Goal: Transaction & Acquisition: Purchase product/service

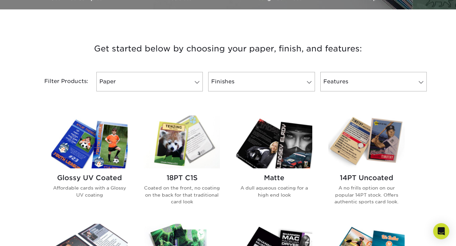
scroll to position [231, 0]
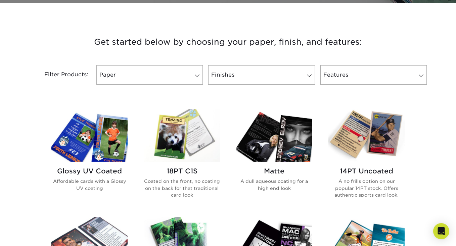
click at [111, 178] on p "Affordable cards with a Glossy UV coating" at bounding box center [89, 185] width 76 height 14
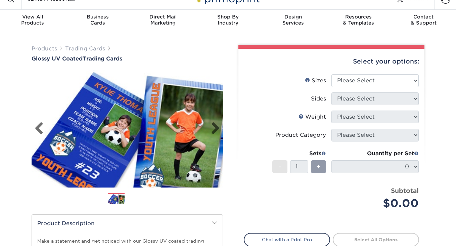
scroll to position [12, 0]
select select "2.50x3.50"
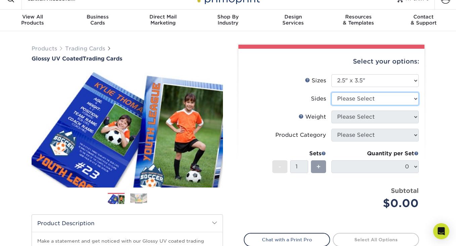
select select "13abbda7-1d64-4f25-8bb2-c179b224825d"
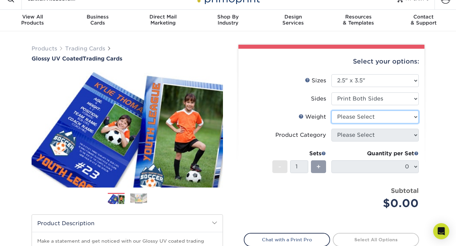
select select "18PTC1S"
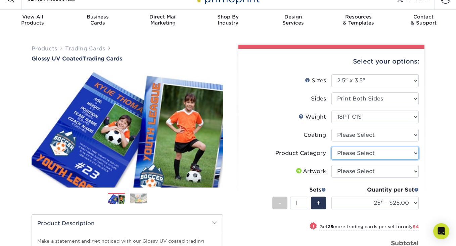
select select "c2f9bce9-36c2-409d-b101-c29d9d031e18"
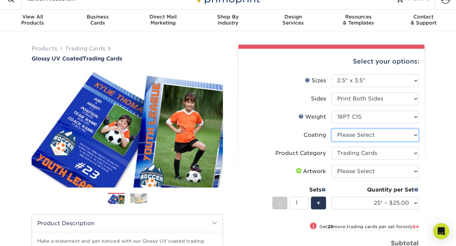
select select "1e8116af-acfc-44b1-83dc-8181aa338834"
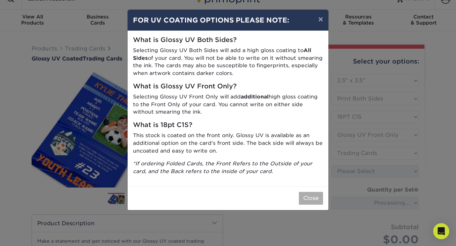
click at [309, 196] on button "Close" at bounding box center [311, 198] width 24 height 13
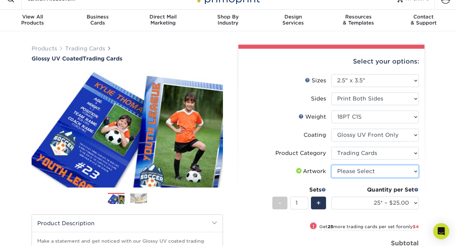
select select "upload"
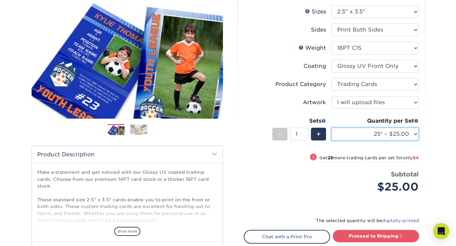
scroll to position [118, 0]
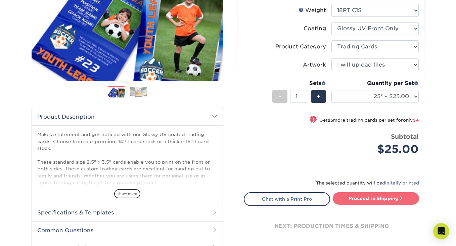
click at [374, 196] on link "Proceed to Shipping" at bounding box center [376, 198] width 86 height 12
type input "Set 1"
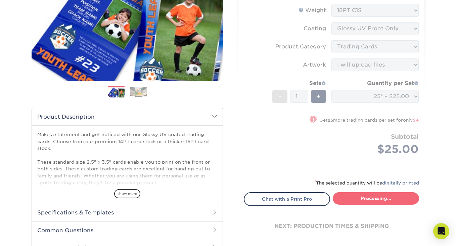
select select "08588386-0599-420e-8c79-4535039915a0"
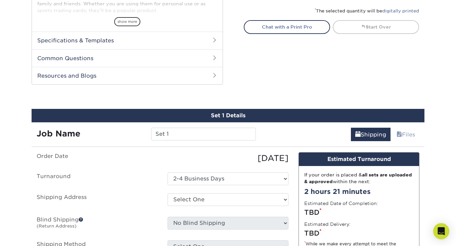
scroll to position [290, 0]
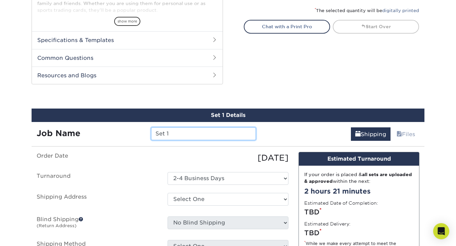
click at [177, 135] on input "Set 1" at bounding box center [203, 133] width 104 height 13
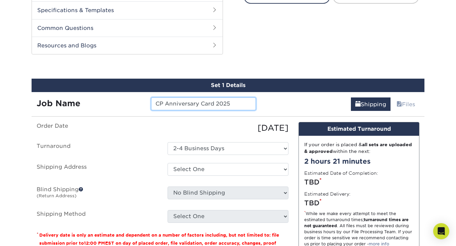
scroll to position [333, 0]
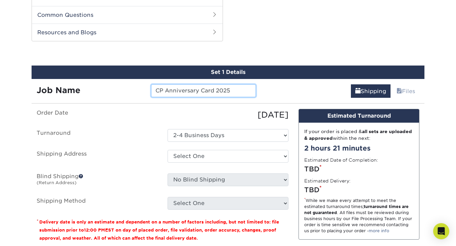
type input "CP Anniversary Card 2025"
click at [125, 143] on ul "Order Date 08/11/2025 Turnaround Select One 2-4 Business Days Shipping Address …" at bounding box center [163, 159] width 252 height 101
select select "-1"
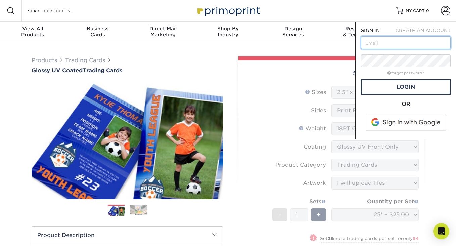
type input "[EMAIL_ADDRESS][DOMAIN_NAME]"
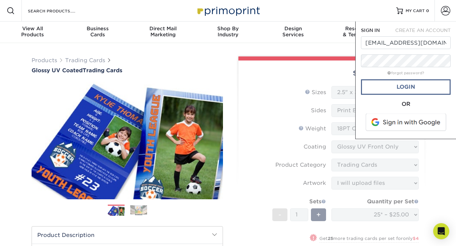
click at [415, 84] on link "Login" at bounding box center [406, 86] width 90 height 15
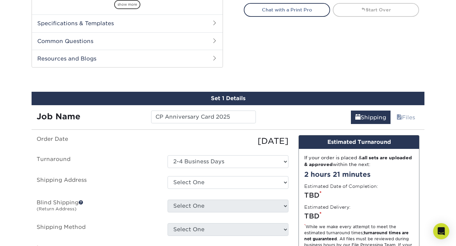
scroll to position [337, 0]
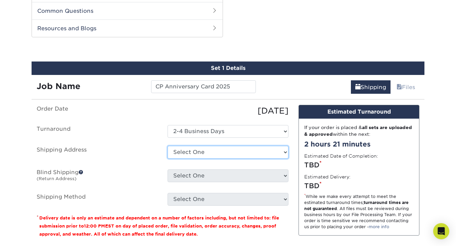
select select "274322"
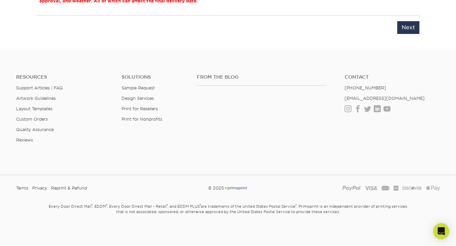
scroll to position [577, 0]
click at [407, 28] on input "Next" at bounding box center [408, 27] width 22 height 13
type input "Next"
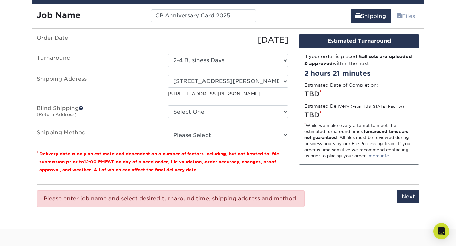
scroll to position [394, 0]
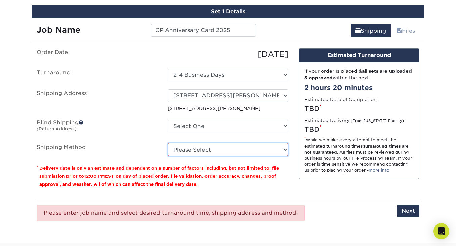
select select "03"
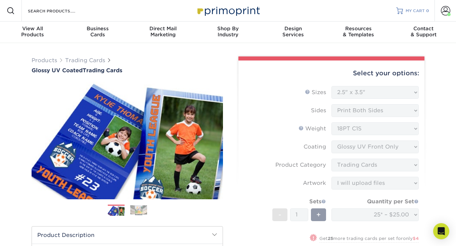
scroll to position [0, 0]
click at [447, 9] on span at bounding box center [445, 10] width 9 height 9
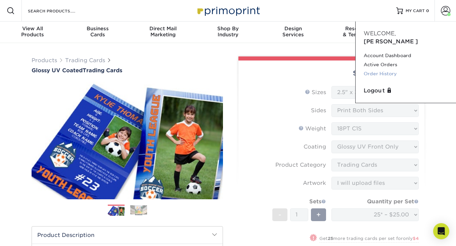
click at [381, 69] on link "Order History" at bounding box center [406, 73] width 84 height 9
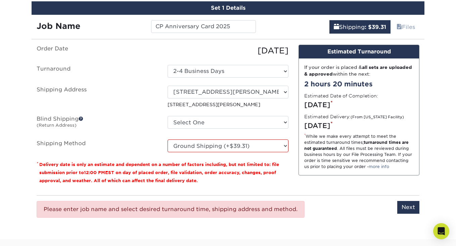
scroll to position [394, 0]
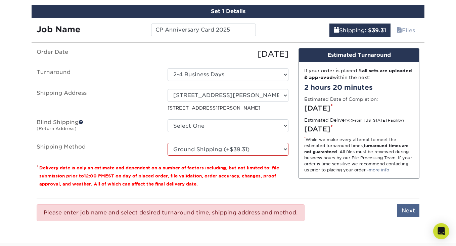
click at [415, 212] on input "Next" at bounding box center [408, 210] width 22 height 13
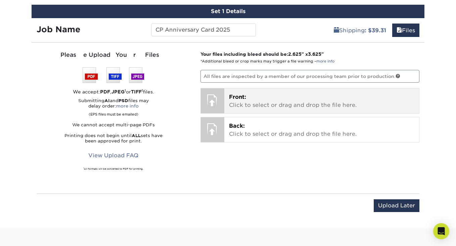
click at [320, 97] on p "Front: Click to select or drag and drop the file here." at bounding box center [322, 101] width 186 height 16
click at [255, 100] on p "Front: Click to select or drag and drop the file here." at bounding box center [322, 101] width 186 height 16
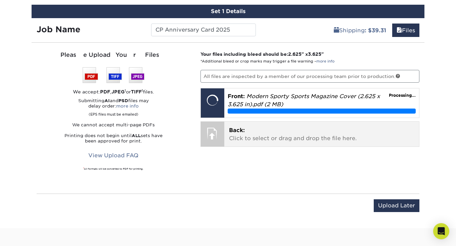
click at [272, 135] on p "Back: Click to select or drag and drop the file here." at bounding box center [322, 134] width 186 height 16
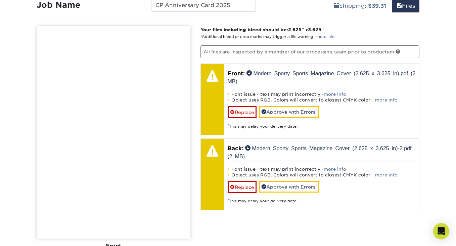
scroll to position [423, 0]
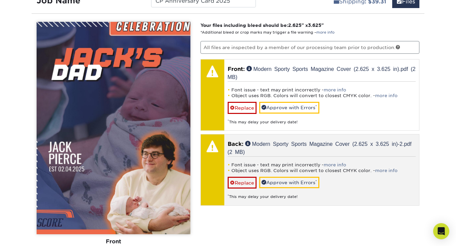
click at [270, 147] on p "Back: Modern Sporty Sports Magazine Cover (2.625 x 3.625 in)-2.pdf (2 MB)" at bounding box center [322, 148] width 188 height 16
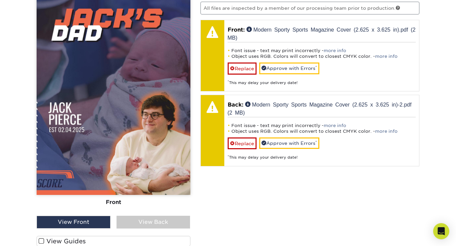
scroll to position [524, 0]
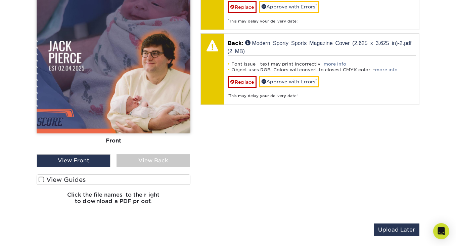
click at [147, 157] on div "View Back" at bounding box center [154, 160] width 74 height 13
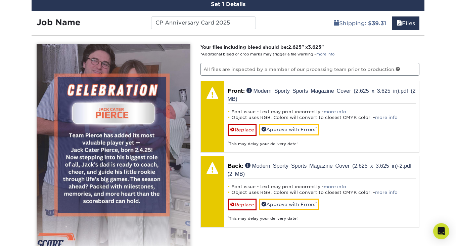
scroll to position [400, 0]
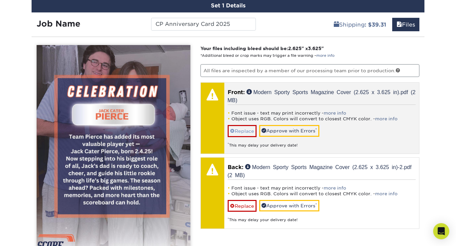
click at [244, 131] on link "Replace" at bounding box center [242, 131] width 29 height 12
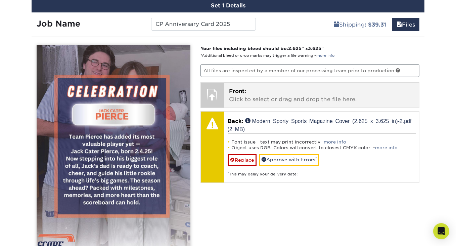
click at [275, 100] on p "Front: Click to select or drag and drop the file here." at bounding box center [322, 95] width 186 height 16
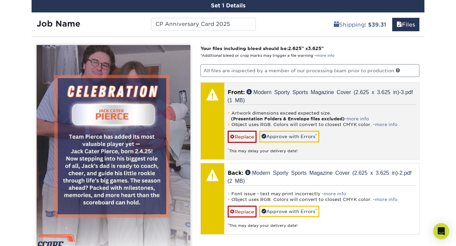
click at [260, 117] on strong "(Presentation Folders & Envelope files excluded)" at bounding box center [287, 118] width 113 height 5
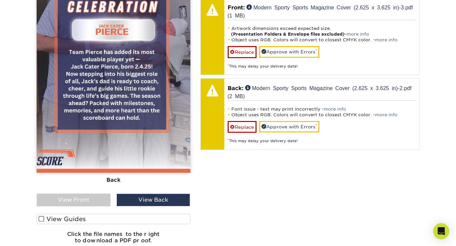
scroll to position [519, 0]
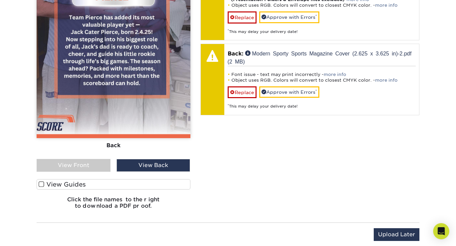
click at [99, 167] on div "View Front" at bounding box center [74, 165] width 74 height 13
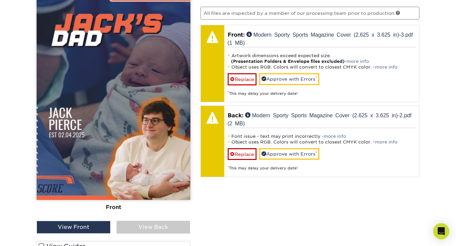
scroll to position [434, 0]
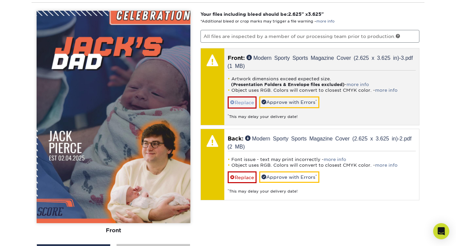
click at [243, 101] on link "Replace" at bounding box center [242, 102] width 29 height 12
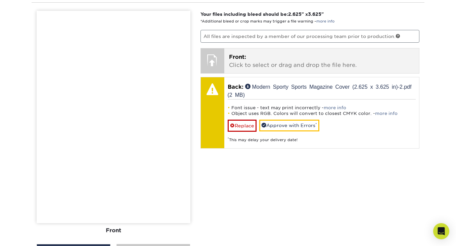
click at [286, 58] on p "Front: Click to select or drag and drop the file here." at bounding box center [322, 61] width 186 height 16
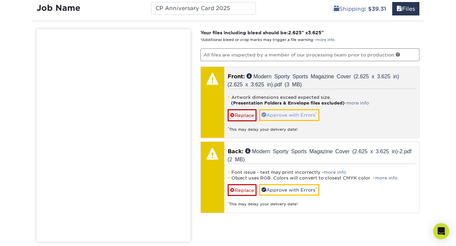
scroll to position [416, 0]
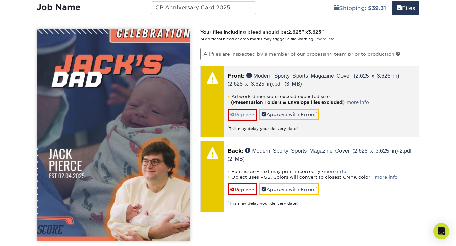
click at [250, 113] on link "Replace" at bounding box center [242, 114] width 29 height 12
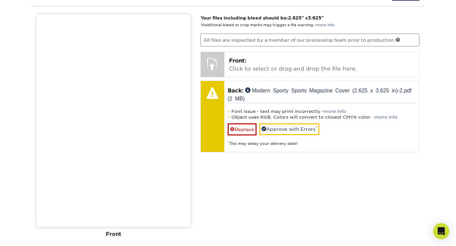
scroll to position [516, 0]
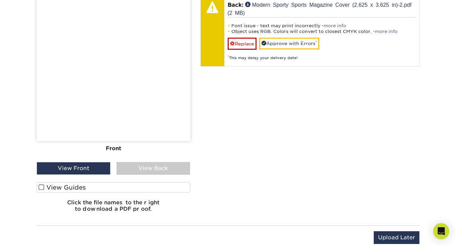
click at [82, 188] on label "View Guides" at bounding box center [114, 187] width 154 height 10
click at [0, 0] on input "View Guides" at bounding box center [0, 0] width 0 height 0
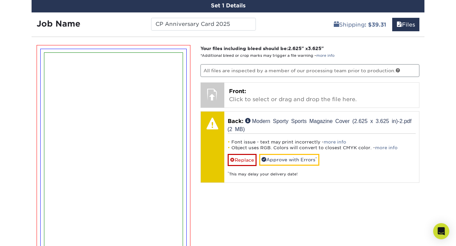
scroll to position [408, 0]
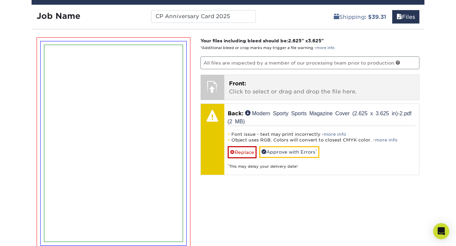
click at [283, 92] on p "Front: Click to select or drag and drop the file here." at bounding box center [322, 88] width 186 height 16
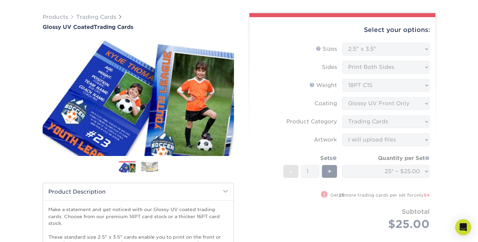
scroll to position [10, 0]
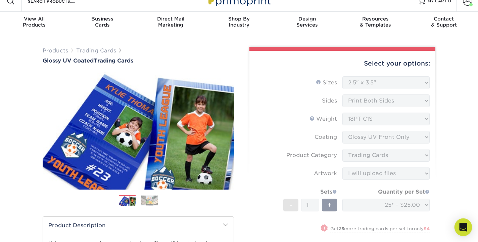
click at [456, 233] on div "Open Intercom Messenger" at bounding box center [464, 227] width 18 height 18
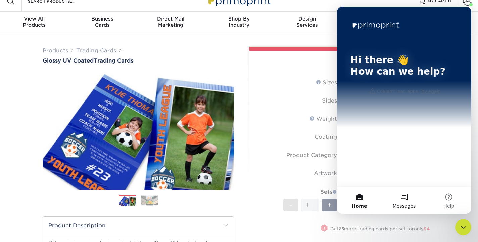
scroll to position [0, 0]
click at [407, 200] on button "Messages" at bounding box center [404, 200] width 45 height 27
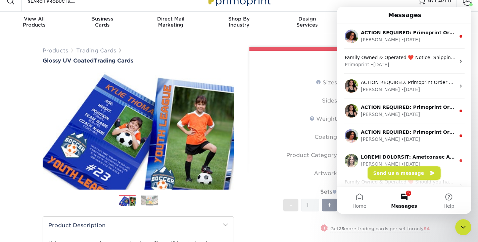
click at [408, 175] on button "Send us a message" at bounding box center [404, 172] width 73 height 13
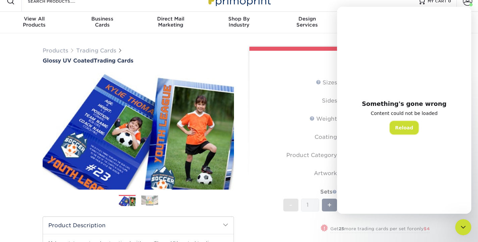
click at [405, 128] on button "Reload" at bounding box center [404, 127] width 29 height 13
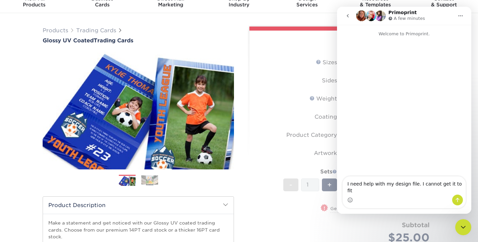
scroll to position [30, 0]
click at [418, 191] on textarea "I need help with my design file. I cannot get it to fit" at bounding box center [404, 185] width 123 height 18
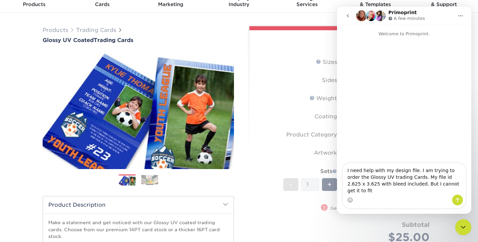
click at [448, 191] on textarea "I need help with my design file. I am trying to order the Glossy UV trading Car…" at bounding box center [404, 179] width 123 height 32
type textarea "I need help with my design file. I am trying to order the Glossy UV trading Car…"
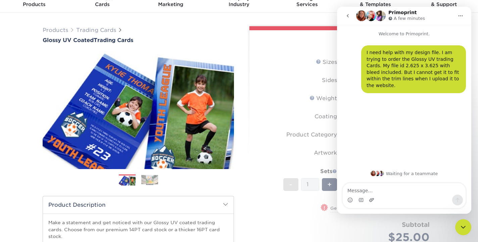
scroll to position [0, 0]
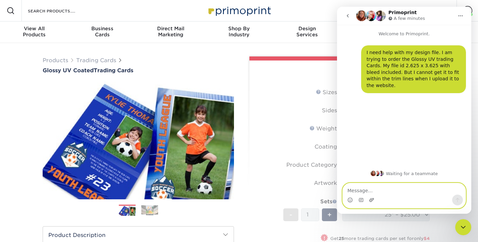
click at [370, 201] on icon "Upload attachment" at bounding box center [371, 200] width 5 height 4
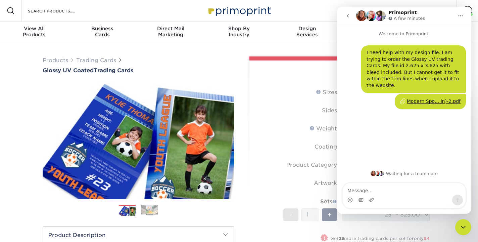
click at [269, 172] on form "Sizes Help Sizes Please Select 2.5" x 3.5" Sides Please Select 16PT - 1" at bounding box center [342, 187] width 175 height 203
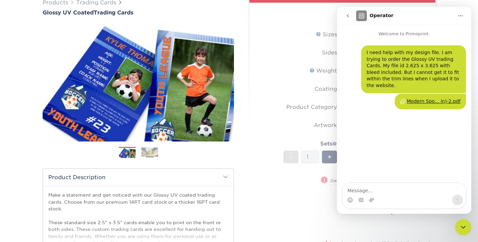
scroll to position [61, 0]
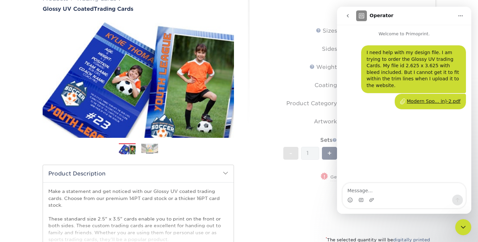
click at [285, 107] on form "Sizes Help Sizes Please Select 2.5" x 3.5" Sides Please Select 16PT - 1" at bounding box center [342, 126] width 175 height 203
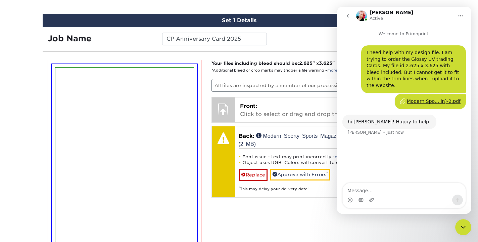
scroll to position [416, 0]
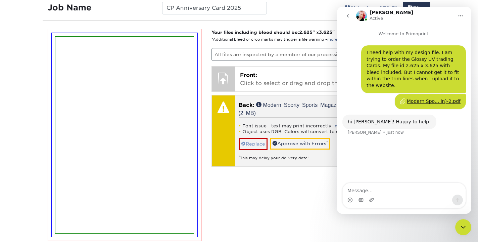
click at [249, 143] on link "Replace" at bounding box center [253, 144] width 29 height 12
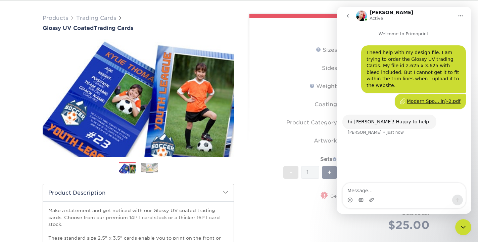
scroll to position [34, 0]
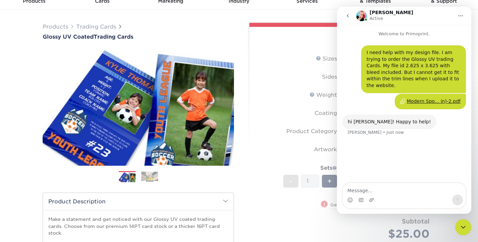
click at [456, 228] on icon "Close Intercom Messenger" at bounding box center [463, 227] width 5 height 3
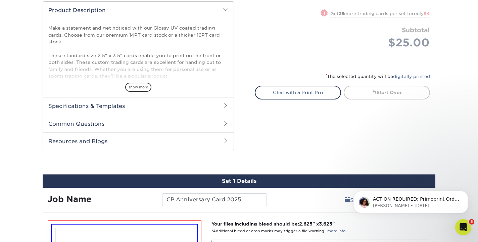
scroll to position [0, 0]
click at [456, 229] on icon "Open Intercom Messenger" at bounding box center [463, 227] width 11 height 11
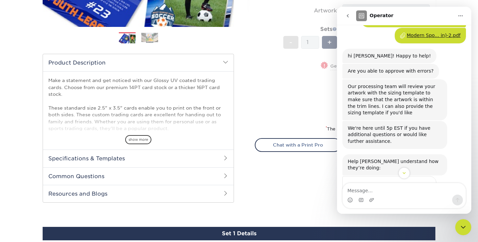
scroll to position [65, 0]
type textarea "Yes could I please get the sizing template"
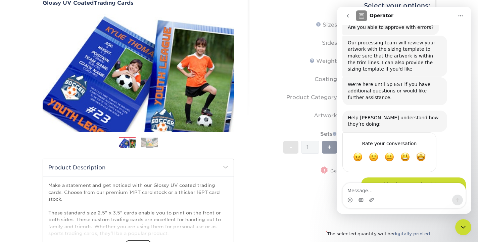
scroll to position [109, 0]
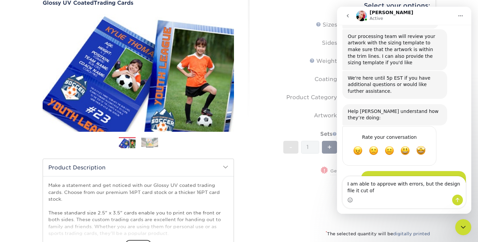
type textarea "I am able to approve with errors, but the design file it cut off"
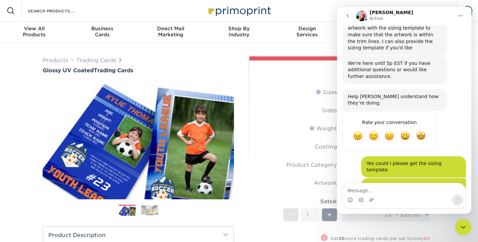
scroll to position [32, 0]
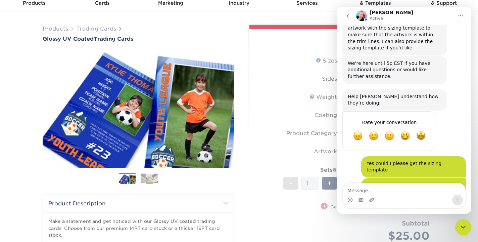
click at [456, 229] on icon "Close Intercom Messenger" at bounding box center [463, 227] width 8 height 8
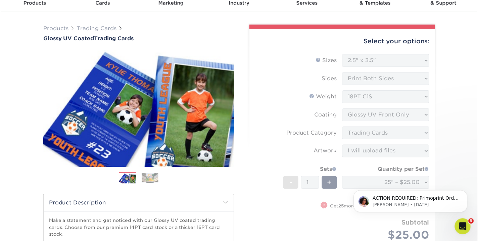
scroll to position [0, 0]
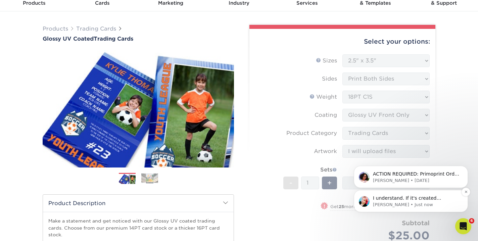
click at [424, 203] on p "Jenny • Just now" at bounding box center [416, 205] width 87 height 6
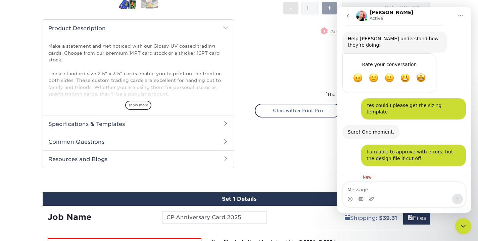
scroll to position [217, 0]
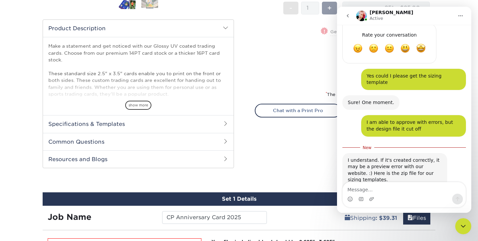
click at [373, 187] on div "3.5x2.5.zip" at bounding box center [368, 190] width 26 height 7
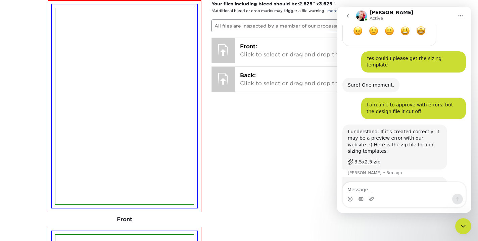
scroll to position [234, 0]
click at [424, 181] on div "Would there be anything else I can assist with at the moment?" at bounding box center [395, 187] width 94 height 13
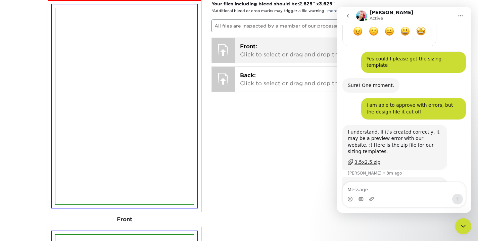
click at [283, 53] on p "Front: Click to select or drag and drop the file here." at bounding box center [333, 51] width 186 height 16
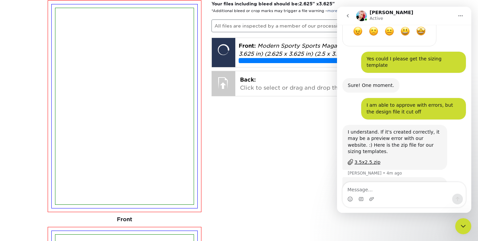
click at [456, 226] on icon "Close Intercom Messenger" at bounding box center [463, 226] width 8 height 8
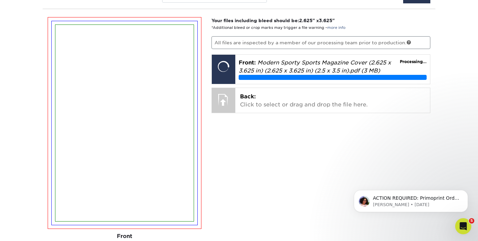
scroll to position [430, 0]
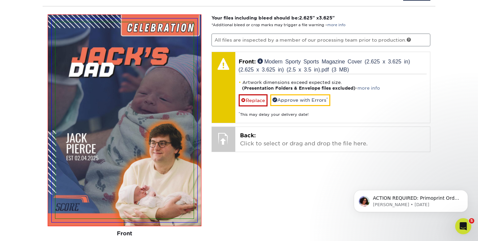
click at [456, 232] on div "Open Intercom Messenger" at bounding box center [463, 226] width 22 height 22
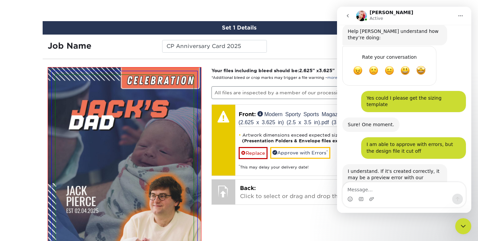
scroll to position [227, 0]
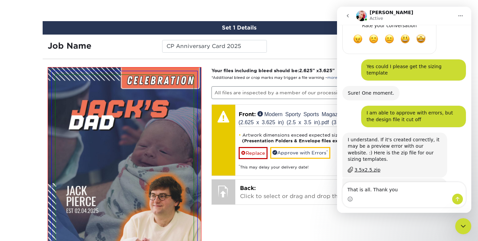
type textarea "That is all. Thank you!"
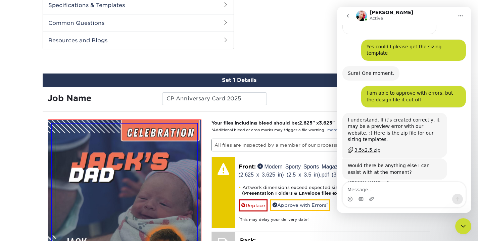
scroll to position [273, 0]
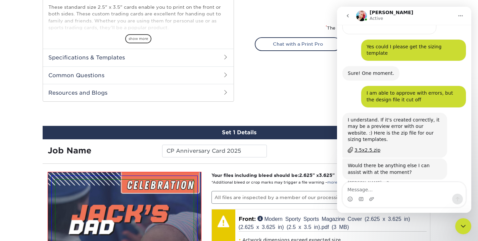
click at [456, 224] on icon "Close Intercom Messenger" at bounding box center [463, 226] width 8 height 8
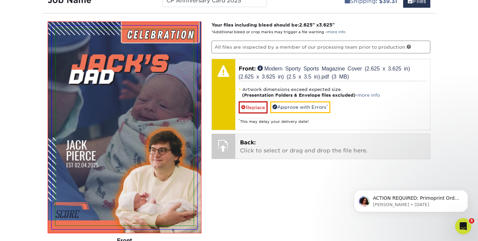
scroll to position [424, 0]
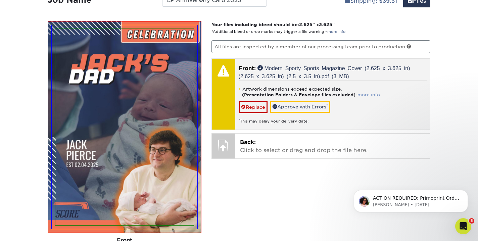
click at [372, 94] on link "more info" at bounding box center [369, 94] width 22 height 5
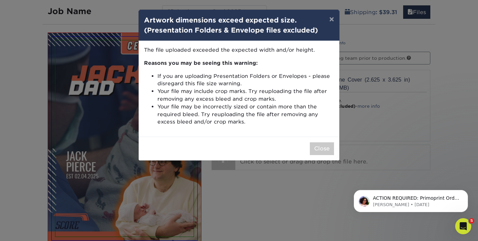
scroll to position [396, 0]
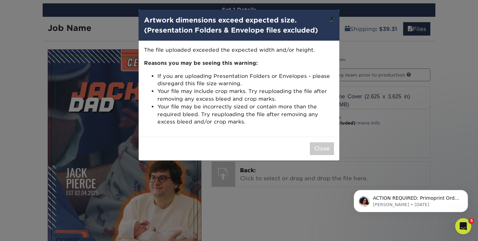
click at [329, 24] on button "×" at bounding box center [331, 19] width 15 height 19
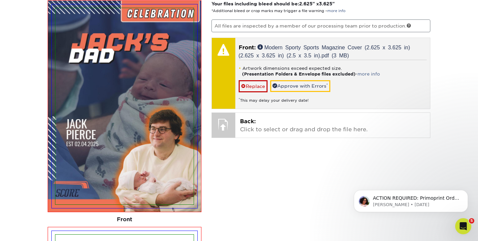
scroll to position [446, 0]
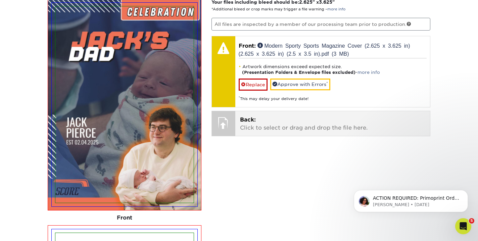
click at [283, 120] on p "Back: Click to select or drag and drop the file here." at bounding box center [333, 124] width 186 height 16
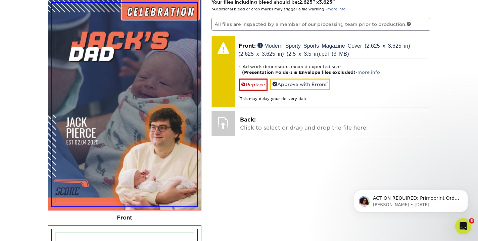
scroll to position [418, 0]
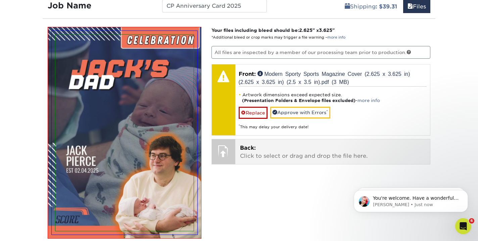
click at [281, 156] on p "Back: Click to select or drag and drop the file here." at bounding box center [333, 152] width 186 height 16
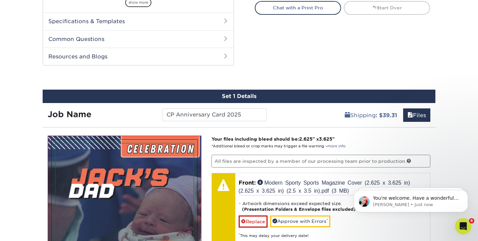
scroll to position [458, 0]
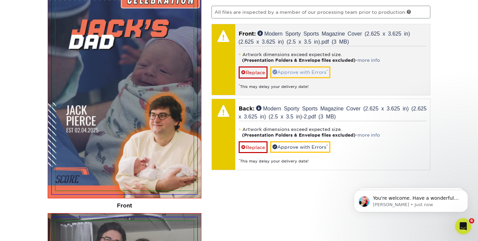
click at [312, 75] on link "Approve with Errors *" at bounding box center [300, 71] width 60 height 11
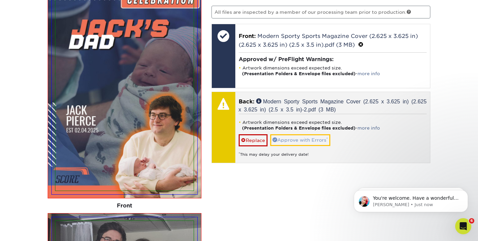
click at [309, 143] on link "Approve with Errors *" at bounding box center [300, 139] width 60 height 11
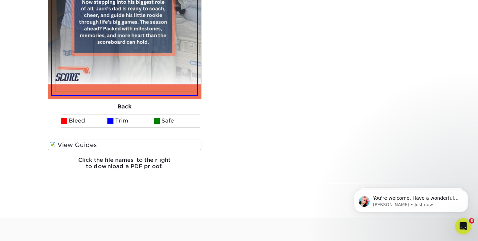
scroll to position [797, 0]
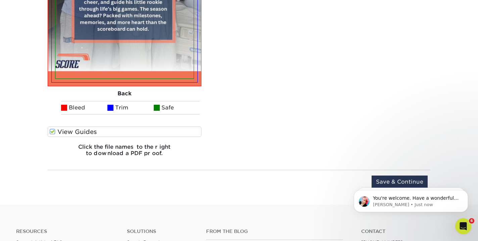
click at [393, 183] on body "You're welcome. Have a wonderful day! Jenny • Just now ACTION REQUIRED: Primopr…" at bounding box center [411, 200] width 129 height 42
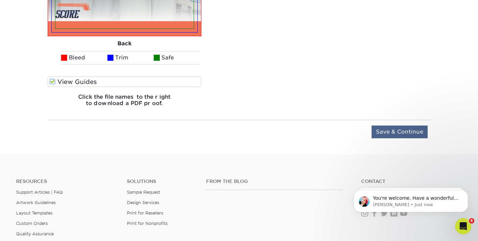
click at [399, 134] on input "Save & Continue" at bounding box center [400, 132] width 56 height 13
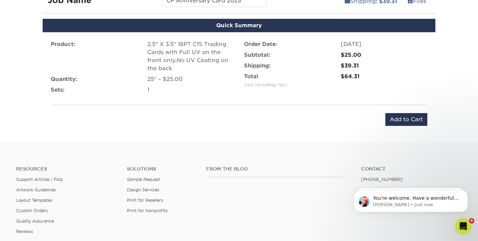
scroll to position [394, 0]
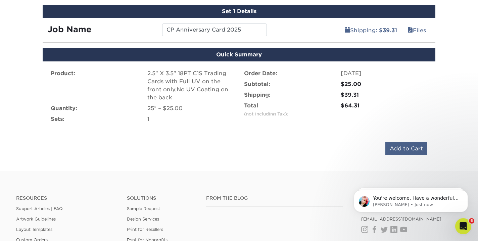
click at [403, 151] on input "Add to Cart" at bounding box center [406, 148] width 42 height 13
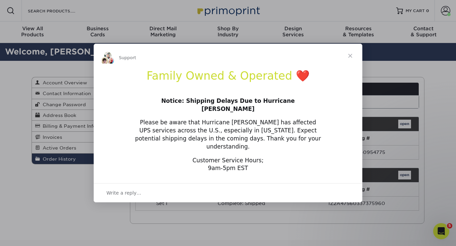
click at [349, 63] on span "Close" at bounding box center [350, 56] width 24 height 24
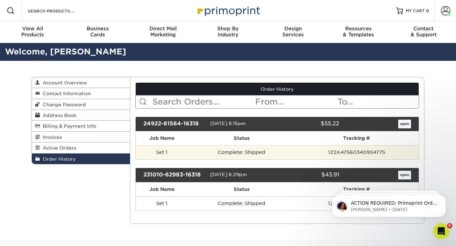
click at [356, 152] on td "1Z2A47560340954775" at bounding box center [356, 152] width 124 height 14
click at [194, 152] on td "Complete: Shipped" at bounding box center [241, 152] width 106 height 14
click at [159, 150] on td "Set 1" at bounding box center [162, 152] width 53 height 14
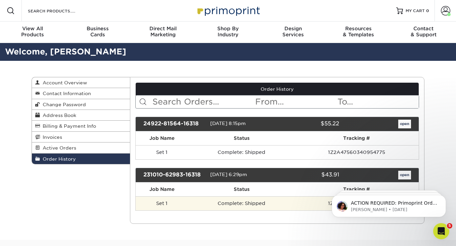
click at [188, 201] on td "Set 1" at bounding box center [162, 203] width 53 height 14
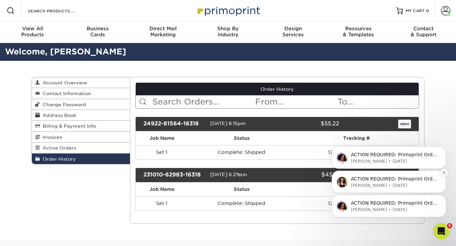
click at [445, 173] on icon "Dismiss notification" at bounding box center [444, 173] width 4 height 4
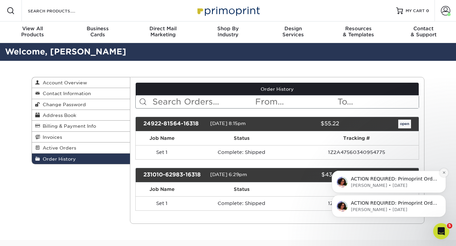
click at [442, 170] on button "Dismiss notification" at bounding box center [444, 172] width 9 height 9
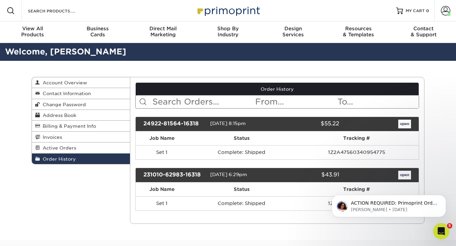
click at [404, 125] on link "open" at bounding box center [404, 124] width 13 height 9
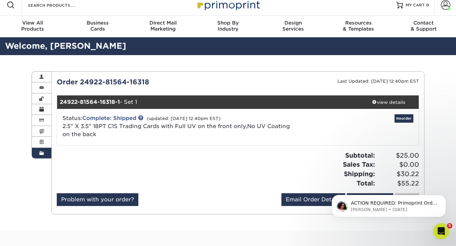
scroll to position [7, 0]
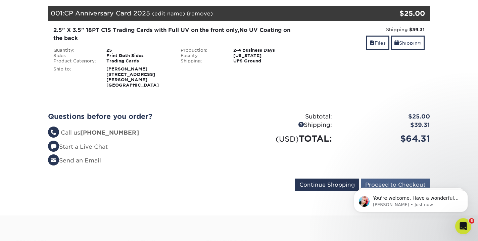
click at [389, 180] on body "You're welcome. Have a wonderful day! [PERSON_NAME] • Just now ACTION REQUIRED:…" at bounding box center [411, 200] width 129 height 42
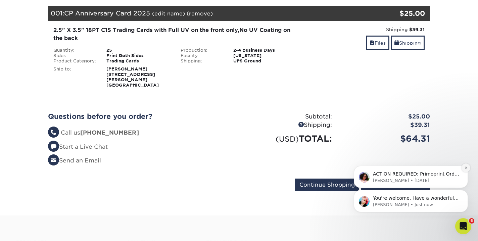
click at [465, 169] on icon "Dismiss notification" at bounding box center [466, 168] width 4 height 4
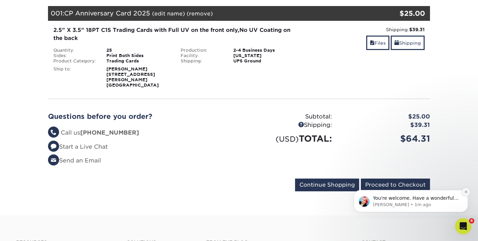
click at [463, 193] on button "Dismiss notification" at bounding box center [466, 192] width 9 height 9
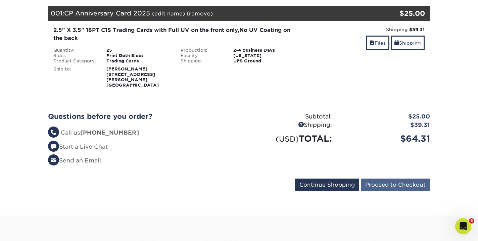
click at [394, 179] on input "Proceed to Checkout" at bounding box center [395, 185] width 69 height 13
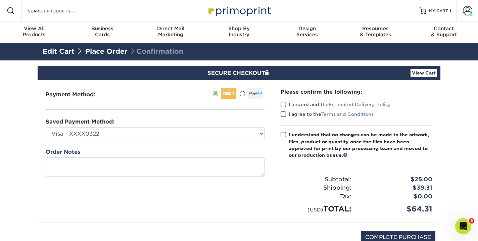
scroll to position [25, 0]
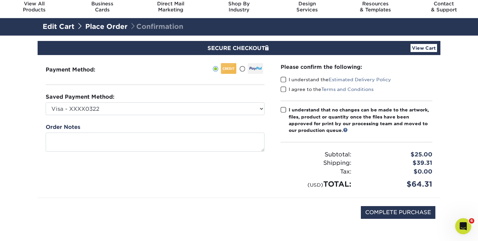
click at [301, 80] on label "I understand the Estimated Delivery Policy" at bounding box center [336, 79] width 110 height 7
click at [0, 0] on input "I understand the Estimated Delivery Policy" at bounding box center [0, 0] width 0 height 0
click at [300, 86] on label "I agree to the Terms and Conditions" at bounding box center [327, 89] width 93 height 7
click at [0, 0] on input "I agree to the Terms and Conditions" at bounding box center [0, 0] width 0 height 0
click at [244, 70] on span at bounding box center [242, 69] width 6 height 6
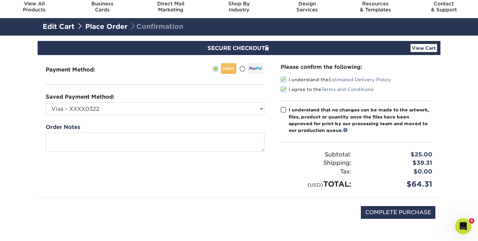
click at [0, 0] on input "radio" at bounding box center [0, 0] width 0 height 0
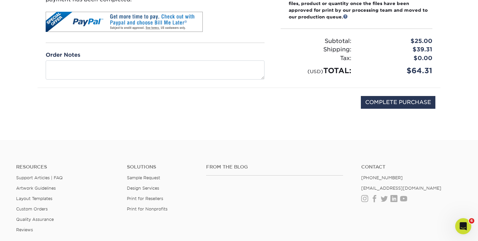
scroll to position [141, 0]
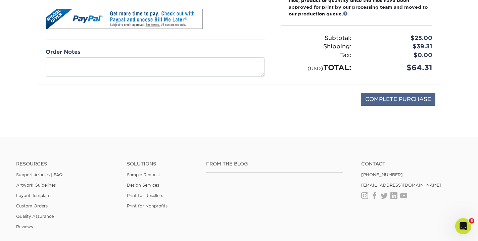
click at [404, 101] on input "COMPLETE PURCHASE" at bounding box center [398, 99] width 75 height 13
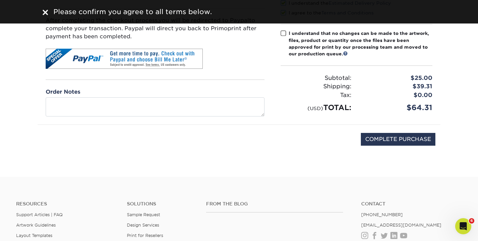
scroll to position [30, 0]
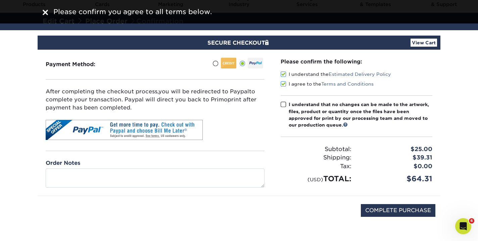
click at [283, 104] on span at bounding box center [284, 104] width 6 height 6
click at [0, 0] on input "I understand that no changes can be made to the artwork, files, product or quan…" at bounding box center [0, 0] width 0 height 0
click at [374, 210] on input "COMPLETE PURCHASE" at bounding box center [398, 210] width 75 height 13
type input "PROCESSING, PLEASE WAIT..."
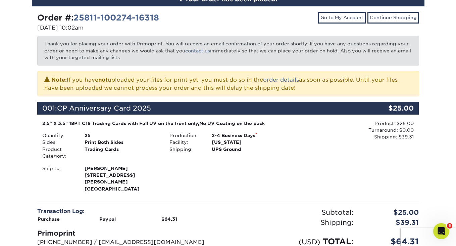
scroll to position [84, 0]
